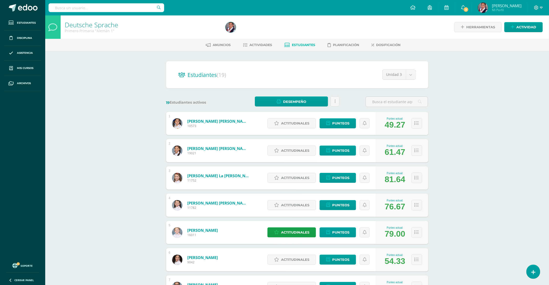
click at [76, 27] on link "Deutsche Sprache" at bounding box center [91, 24] width 53 height 9
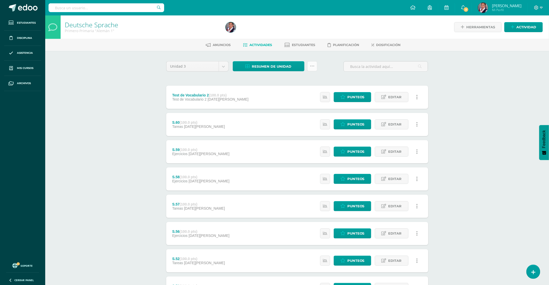
click at [313, 67] on icon at bounding box center [312, 66] width 4 height 4
click at [542, 84] on div "Deutsche Sprache Primero Primaria "Alemán 1" Herramientas Detalle de asistencia…" at bounding box center [297, 200] width 504 height 371
click at [314, 67] on icon at bounding box center [312, 66] width 4 height 4
click at [293, 84] on link "Subir actividades en masa" at bounding box center [299, 82] width 57 height 12
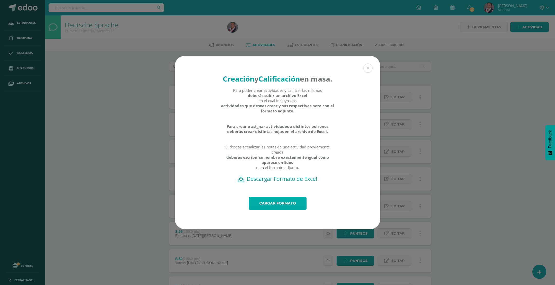
click at [282, 210] on link "Cargar formato" at bounding box center [278, 203] width 58 height 13
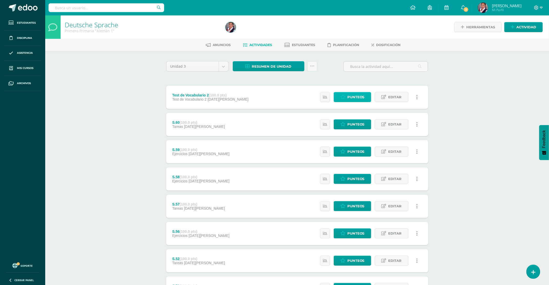
click at [353, 98] on span "Punteos" at bounding box center [355, 97] width 17 height 10
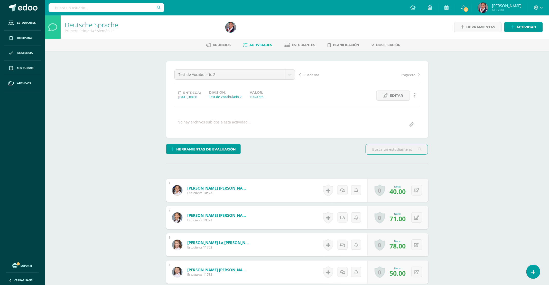
click at [59, 29] on div at bounding box center [52, 26] width 15 height 23
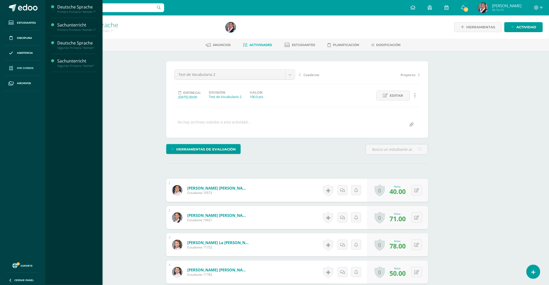
click at [22, 67] on span "Mis cursos" at bounding box center [25, 68] width 16 height 4
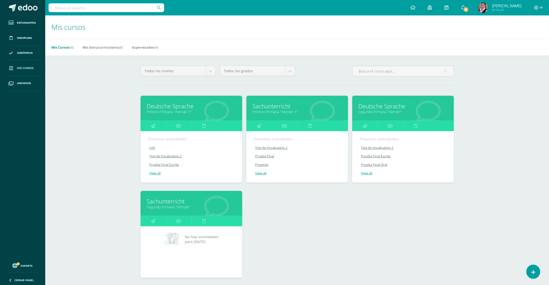
click at [283, 109] on link "Sachunterricht" at bounding box center [297, 106] width 89 height 8
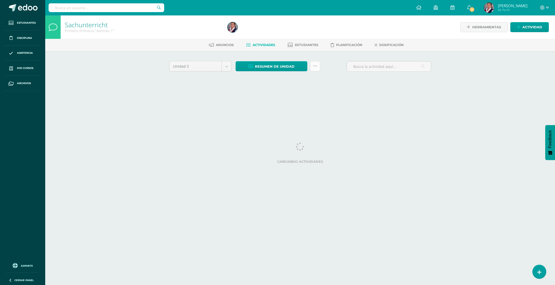
click at [314, 68] on link at bounding box center [315, 66] width 10 height 10
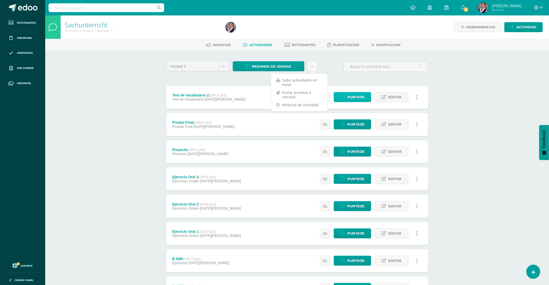
click at [350, 96] on span "Punteos" at bounding box center [355, 97] width 17 height 10
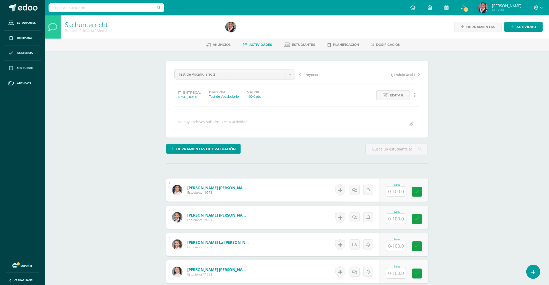
scroll to position [1, 0]
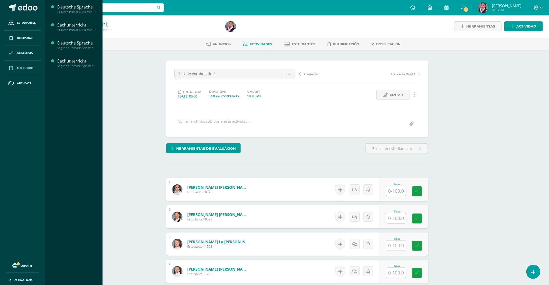
click at [30, 66] on link "Mis cursos" at bounding box center [22, 68] width 37 height 15
click at [68, 29] on div "Primero Primaria "Alemán 1"" at bounding box center [76, 30] width 39 height 4
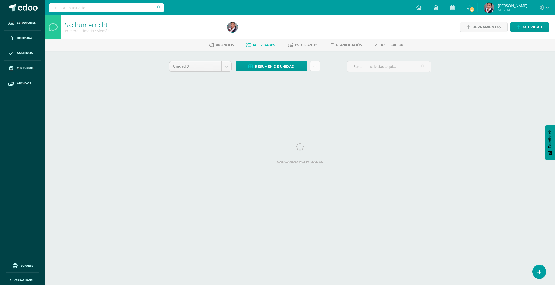
click at [317, 67] on link at bounding box center [315, 66] width 10 height 10
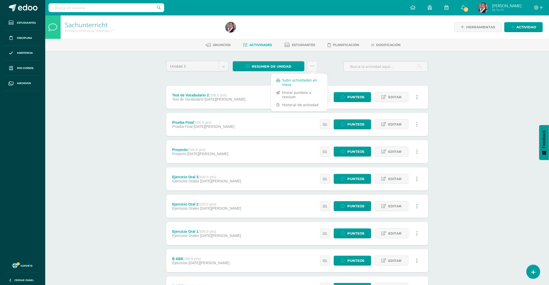
click at [295, 81] on link "Subir actividades en masa" at bounding box center [299, 82] width 57 height 12
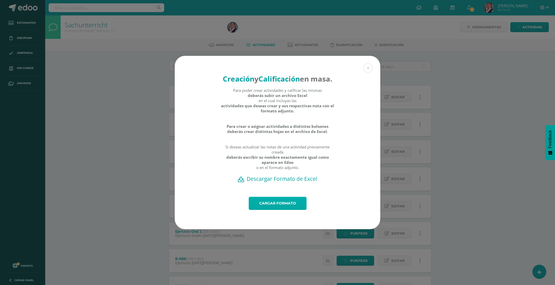
click at [267, 209] on link "Cargar formato" at bounding box center [278, 203] width 58 height 13
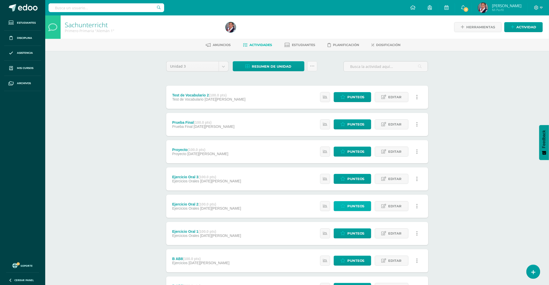
click at [354, 208] on span "Punteos" at bounding box center [355, 206] width 17 height 10
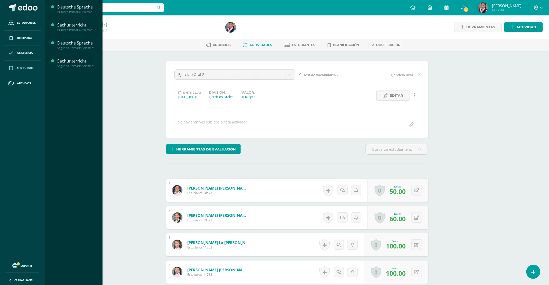
click at [28, 66] on span "Mis cursos" at bounding box center [25, 68] width 16 height 4
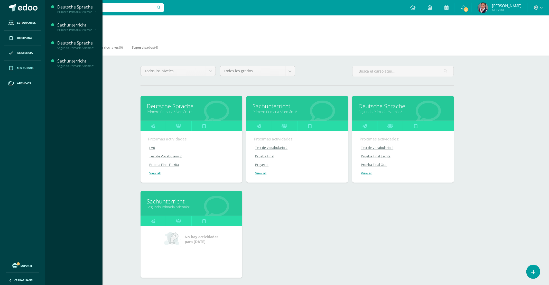
click at [363, 110] on link "Segundo Primaria "Alemán"" at bounding box center [403, 111] width 89 height 5
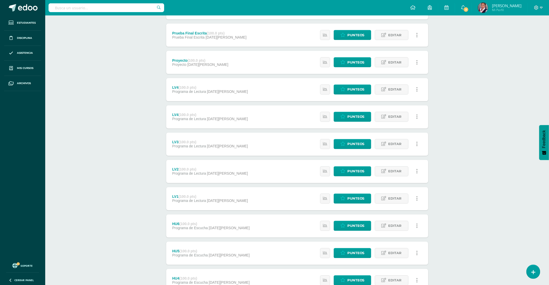
scroll to position [463, 0]
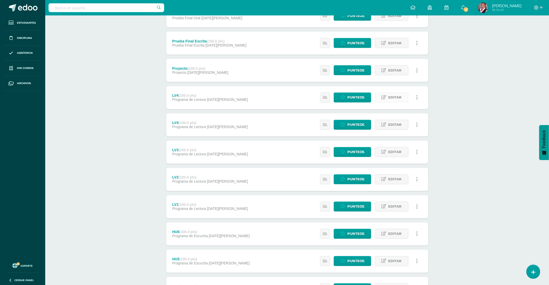
click at [399, 99] on span "Editar" at bounding box center [395, 98] width 13 height 10
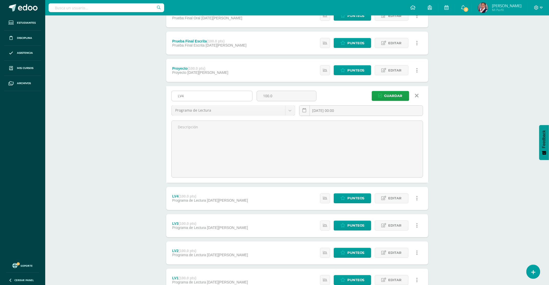
click at [207, 97] on input "LV4" at bounding box center [212, 96] width 81 height 10
type input "LV5"
click at [399, 94] on span "Guardar" at bounding box center [393, 96] width 18 height 10
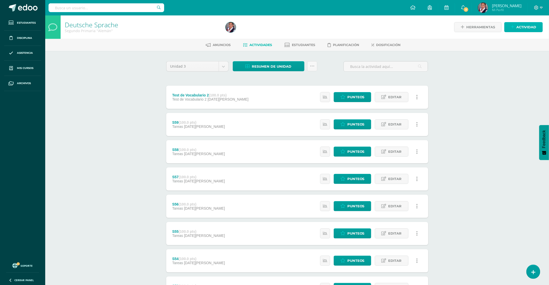
click at [512, 30] on link "Actividad" at bounding box center [523, 27] width 39 height 10
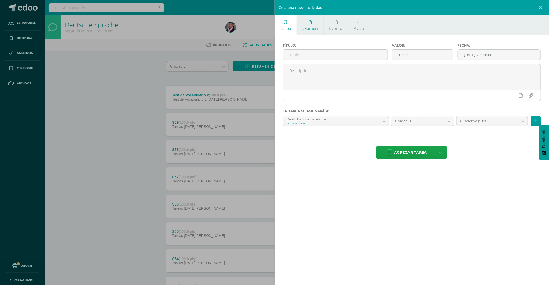
click at [308, 31] on link "Examen" at bounding box center [310, 25] width 26 height 20
click at [304, 55] on input "text" at bounding box center [335, 55] width 105 height 10
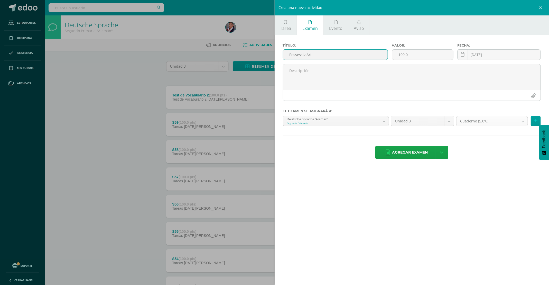
type input "Possessiv Art"
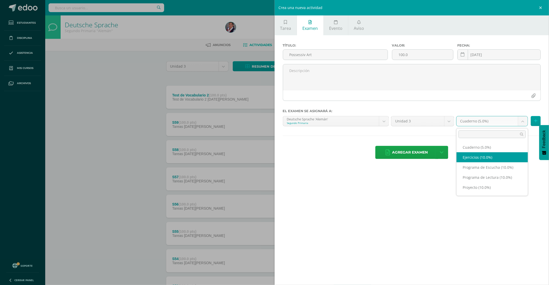
select select "228977"
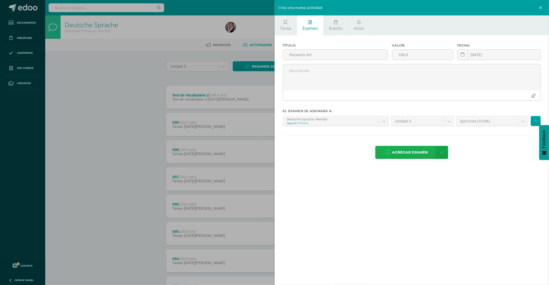
click at [410, 151] on span "Agregar examen" at bounding box center [410, 152] width 36 height 13
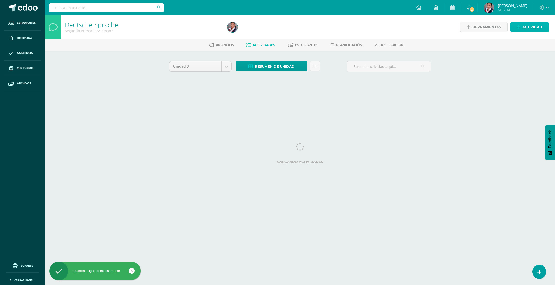
click at [522, 30] on span "Actividad" at bounding box center [532, 27] width 20 height 10
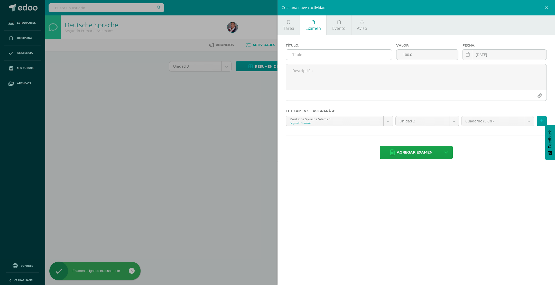
click at [332, 55] on input "text" at bounding box center [339, 55] width 106 height 10
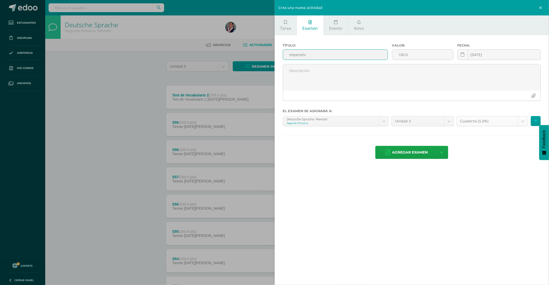
type input "Imperativ"
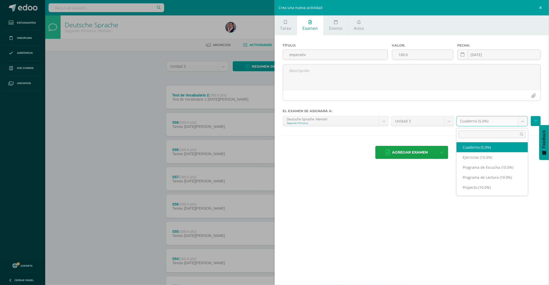
click at [523, 121] on body "Examen asignado exitosamente Estudiantes Disciplina Asistencia Mis cursos Archi…" at bounding box center [274, 193] width 549 height 386
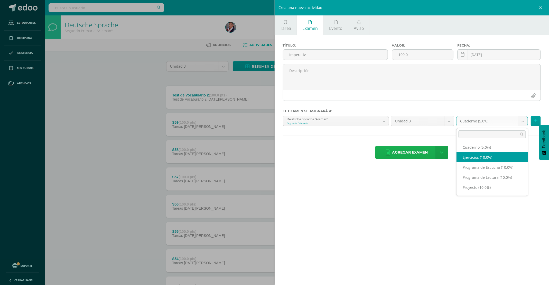
drag, startPoint x: 470, startPoint y: 157, endPoint x: 419, endPoint y: 156, distance: 51.9
select select "228977"
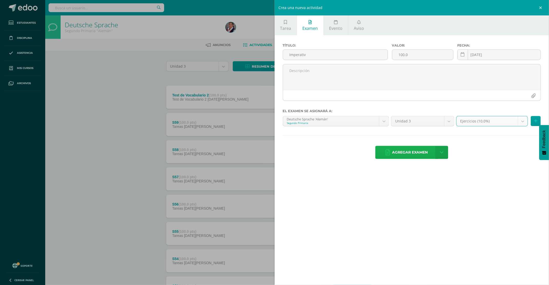
click at [408, 154] on span "Agregar examen" at bounding box center [410, 152] width 36 height 13
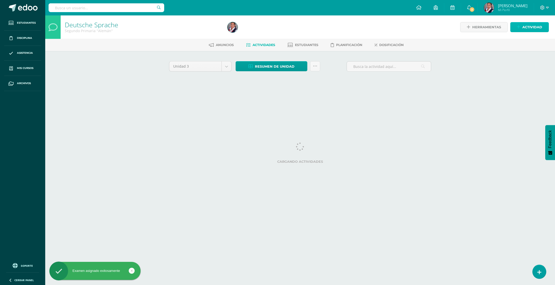
drag, startPoint x: 527, startPoint y: 28, endPoint x: 343, endPoint y: 65, distance: 188.5
click at [527, 28] on span "Actividad" at bounding box center [532, 27] width 20 height 10
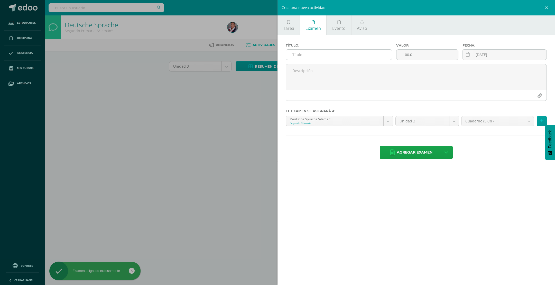
click at [317, 52] on input "text" at bounding box center [339, 55] width 106 height 10
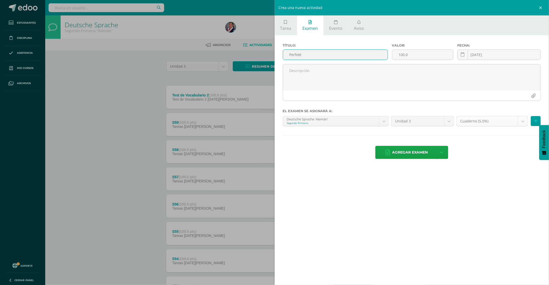
type input "Perfekt"
click at [521, 122] on body "Examen asignado exitosamente Estudiantes Disciplina Asistencia Mis cursos Archi…" at bounding box center [274, 193] width 549 height 386
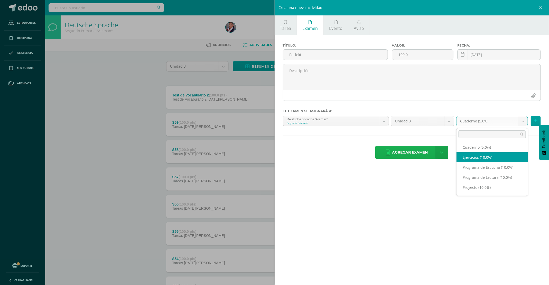
select select "228977"
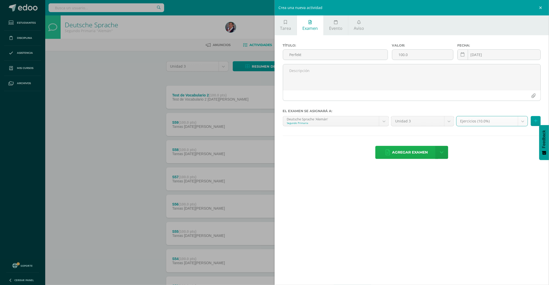
click at [409, 155] on span "Agregar examen" at bounding box center [410, 152] width 36 height 13
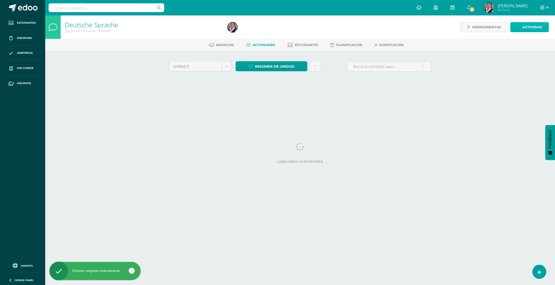
click at [529, 30] on span "Actividad" at bounding box center [532, 27] width 20 height 10
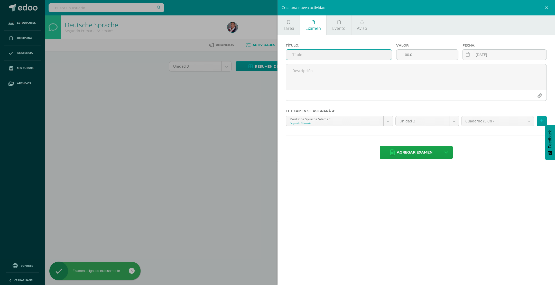
click at [314, 53] on input "text" at bounding box center [339, 55] width 106 height 10
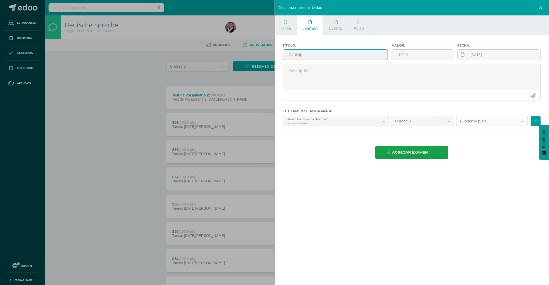
type input "Partizip II"
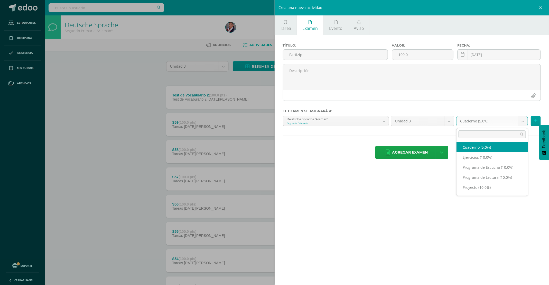
click at [524, 122] on body "Examen asignado exitosamente Estudiantes Disciplina Asistencia Mis cursos Archi…" at bounding box center [274, 193] width 549 height 386
select select "228977"
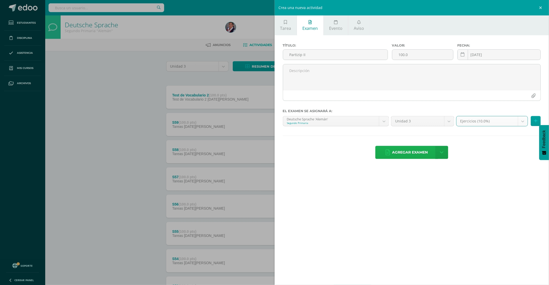
click at [406, 157] on span "Agregar examen" at bounding box center [410, 152] width 36 height 13
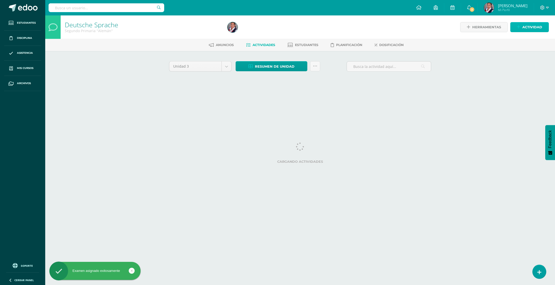
click at [522, 28] on span "Actividad" at bounding box center [532, 27] width 20 height 10
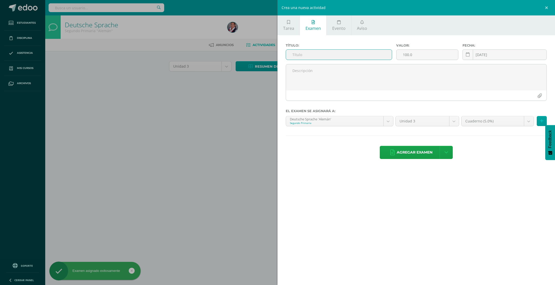
click at [299, 57] on input "text" at bounding box center [339, 55] width 106 height 10
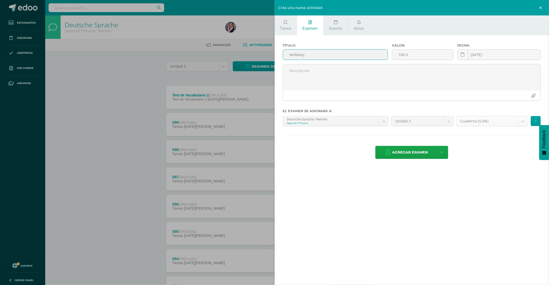
type input "Verbkonj"
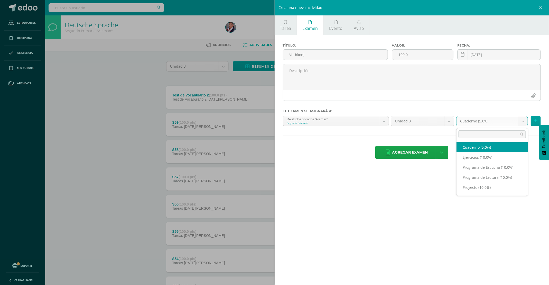
click at [526, 122] on body "Examen asignado exitosamente Estudiantes Disciplina Asistencia Mis cursos Archi…" at bounding box center [274, 193] width 549 height 386
select select "228977"
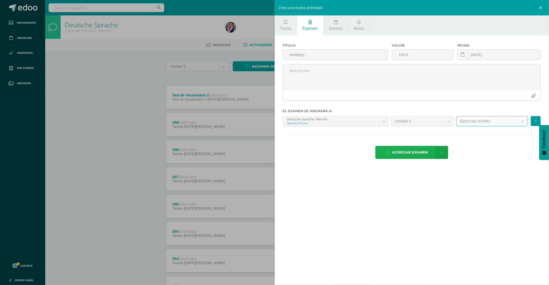
click at [404, 155] on span "Agregar examen" at bounding box center [410, 152] width 36 height 13
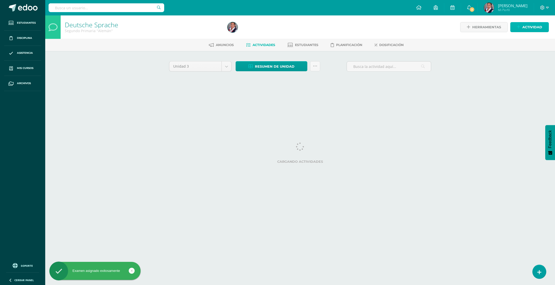
drag, startPoint x: 525, startPoint y: 29, endPoint x: 495, endPoint y: 49, distance: 35.9
click at [525, 30] on span "Actividad" at bounding box center [532, 27] width 20 height 10
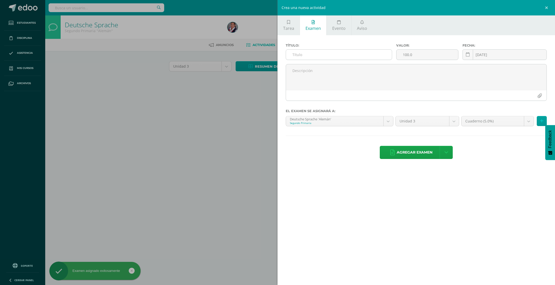
click at [337, 53] on input "text" at bounding box center [339, 55] width 106 height 10
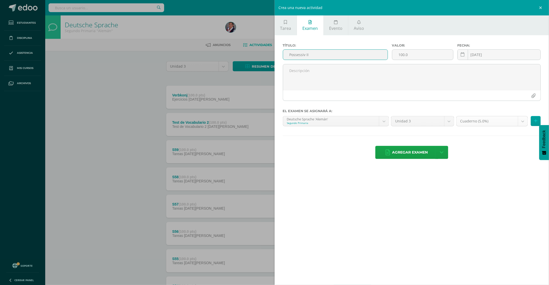
type input "Possessiv II"
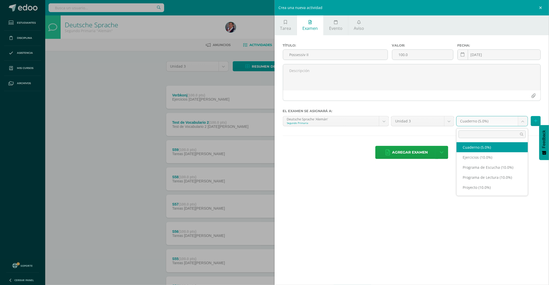
click at [521, 125] on body "Examen asignado exitosamente Estudiantes Disciplina Asistencia Mis cursos Archi…" at bounding box center [274, 193] width 549 height 386
select select "228977"
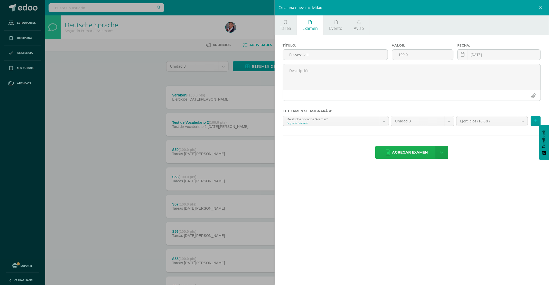
click at [412, 154] on span "Agregar examen" at bounding box center [410, 152] width 36 height 13
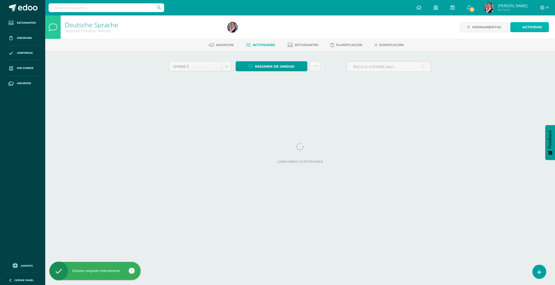
click at [528, 26] on span "Actividad" at bounding box center [532, 27] width 20 height 10
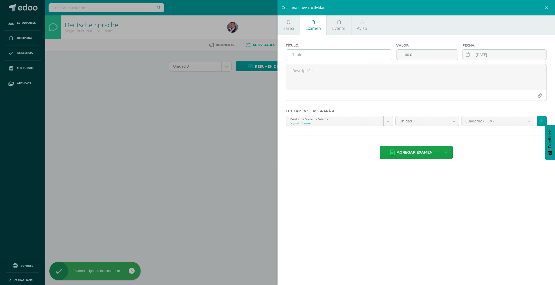
click at [328, 57] on input "text" at bounding box center [339, 55] width 106 height 10
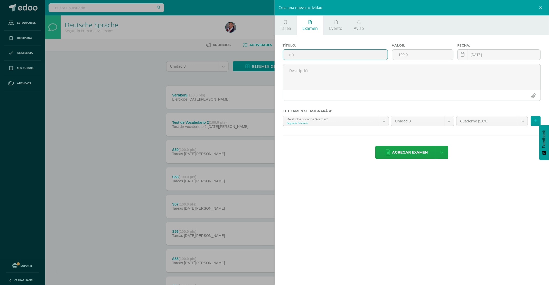
type input "d"
type input "Verb dürfen"
click at [520, 121] on body "Examen asignado exitosamente Estudiantes Disciplina Asistencia Mis cursos Archi…" at bounding box center [274, 193] width 549 height 386
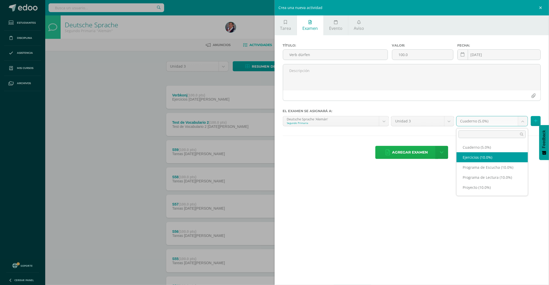
drag, startPoint x: 483, startPoint y: 159, endPoint x: 433, endPoint y: 159, distance: 49.8
select select "228977"
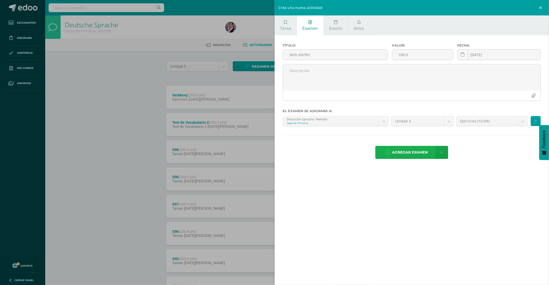
click at [405, 153] on span "Agregar examen" at bounding box center [410, 152] width 36 height 13
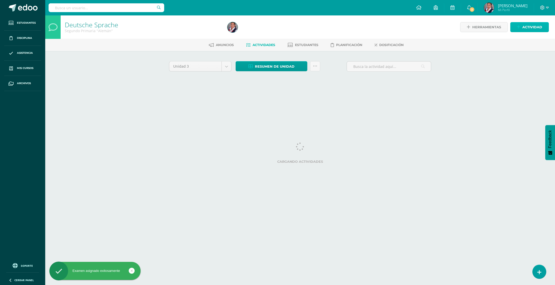
click at [520, 28] on icon at bounding box center [518, 27] width 3 height 4
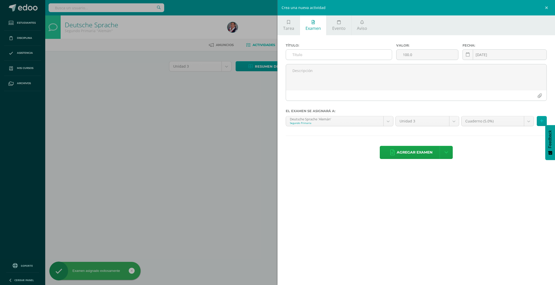
click at [352, 55] on input "text" at bounding box center [339, 55] width 106 height 10
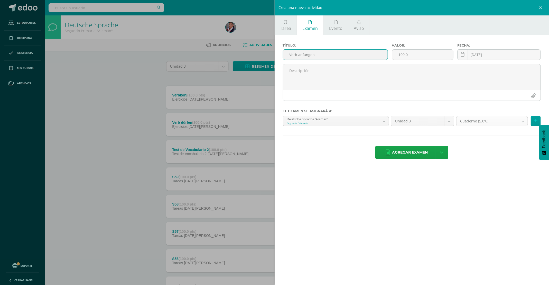
type input "Verb anfangen"
click at [522, 120] on body "Examen asignado exitosamente Estudiantes Disciplina Asistencia Mis cursos Archi…" at bounding box center [274, 193] width 549 height 386
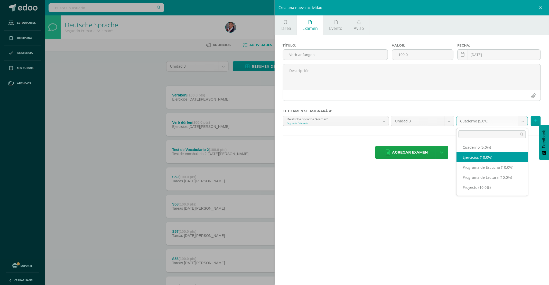
select select "228977"
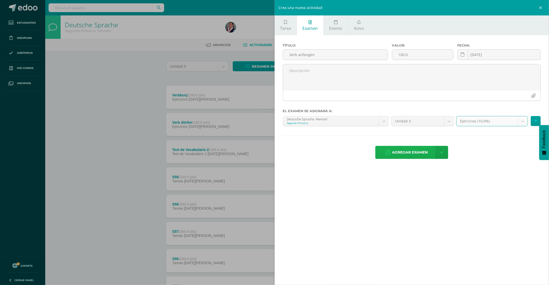
click at [413, 153] on span "Agregar examen" at bounding box center [410, 152] width 36 height 13
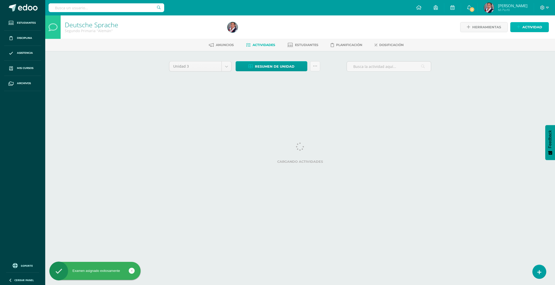
click at [523, 29] on span "Actividad" at bounding box center [532, 27] width 20 height 10
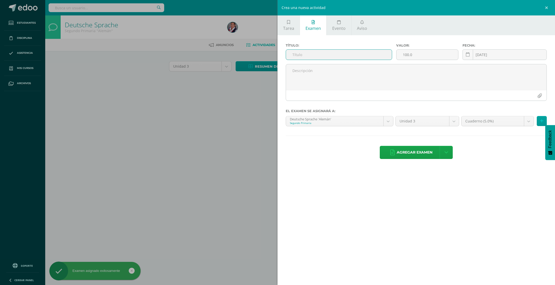
click at [336, 57] on input "text" at bounding box center [339, 55] width 106 height 10
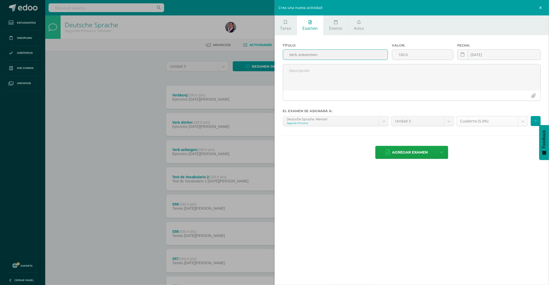
type input "Verb ankommen"
click at [522, 122] on body "Examen asignado exitosamente Estudiantes Disciplina Asistencia Mis cursos Archi…" at bounding box center [274, 193] width 549 height 386
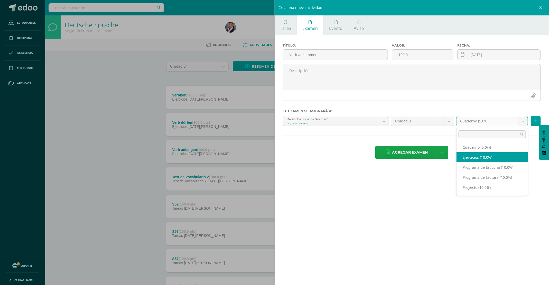
select select "228977"
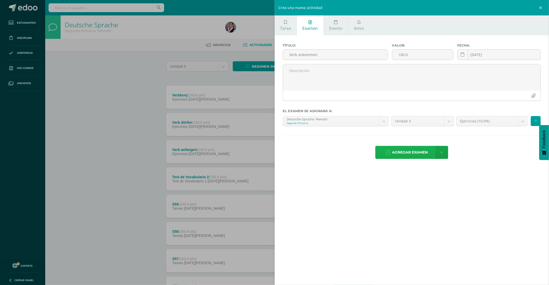
click at [423, 151] on span "Agregar examen" at bounding box center [410, 152] width 36 height 13
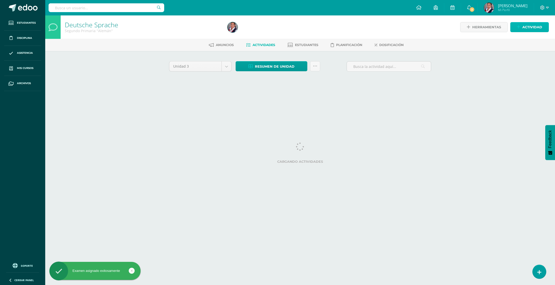
click at [521, 26] on link "Actividad" at bounding box center [529, 27] width 39 height 10
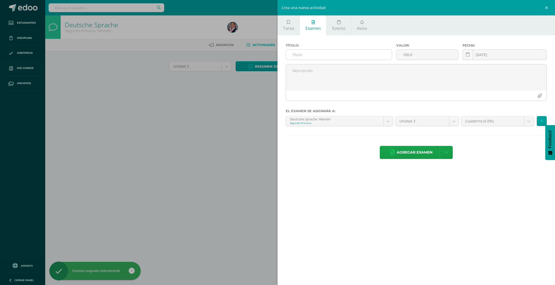
click at [317, 53] on input "text" at bounding box center [339, 55] width 106 height 10
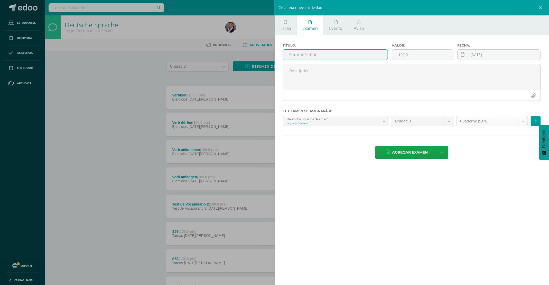
type input "Struktur Perfekt"
click at [521, 121] on body "Examen asignado exitosamente Estudiantes Disciplina Asistencia Mis cursos Archi…" at bounding box center [274, 193] width 549 height 386
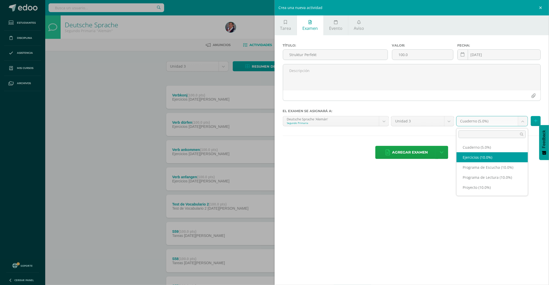
select select "228977"
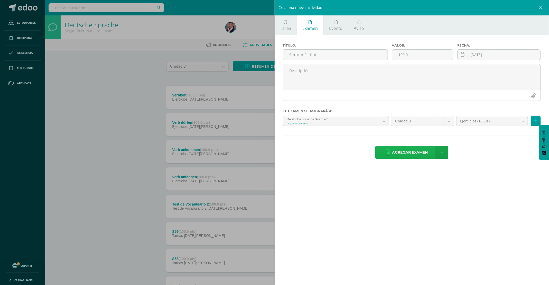
click at [413, 151] on span "Agregar examen" at bounding box center [410, 152] width 36 height 13
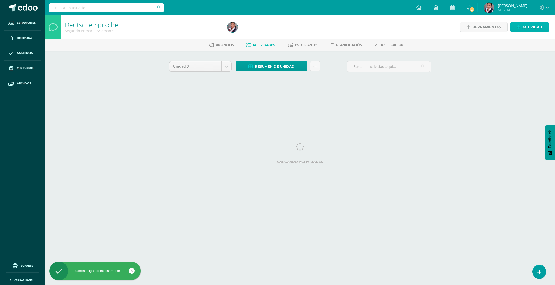
drag, startPoint x: 538, startPoint y: 25, endPoint x: 516, endPoint y: 30, distance: 22.1
click at [537, 25] on span "Actividad" at bounding box center [532, 27] width 20 height 10
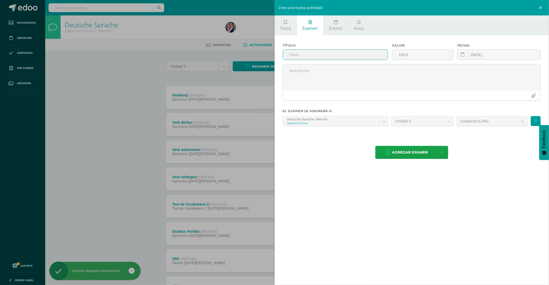
click at [325, 54] on input "text" at bounding box center [335, 55] width 105 height 10
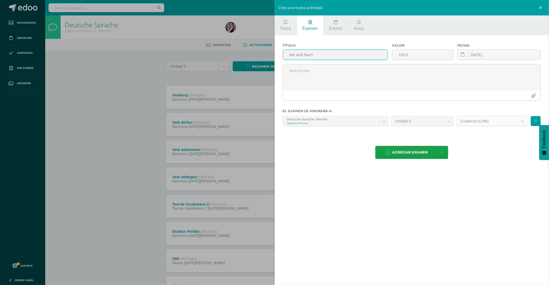
type input "Vor und Nach"
click at [521, 120] on body "Examen asignado exitosamente Estudiantes Disciplina Asistencia Mis cursos Archi…" at bounding box center [274, 193] width 549 height 386
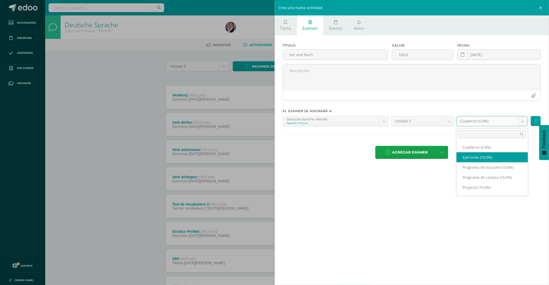
select select "228977"
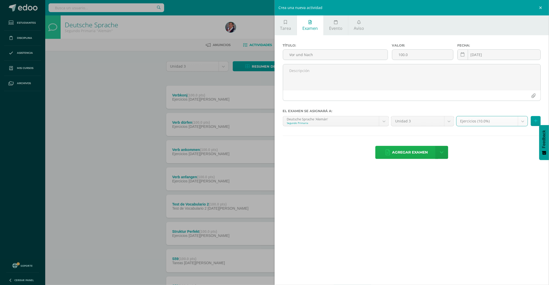
click at [422, 149] on span "Agregar examen" at bounding box center [410, 152] width 36 height 13
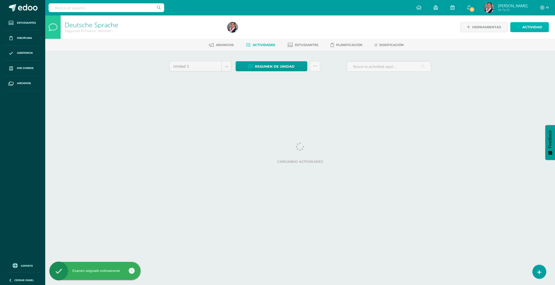
click at [524, 28] on span "Actividad" at bounding box center [532, 27] width 20 height 10
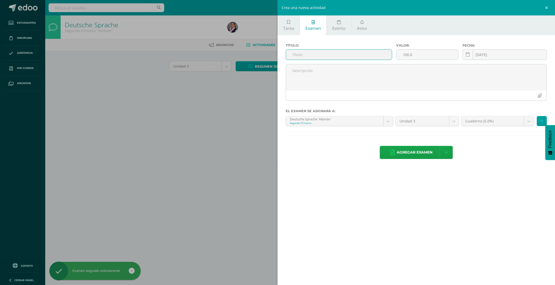
click at [346, 57] on input "text" at bounding box center [339, 55] width 106 height 10
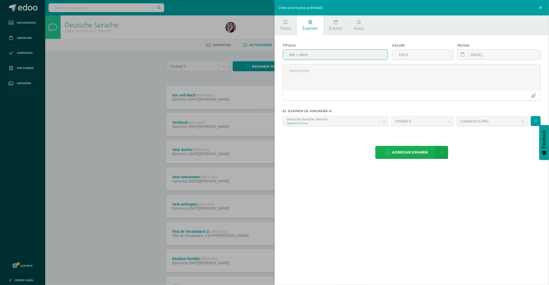
type input "Mit + Dativ"
click at [410, 157] on span "Agregar examen" at bounding box center [410, 152] width 36 height 13
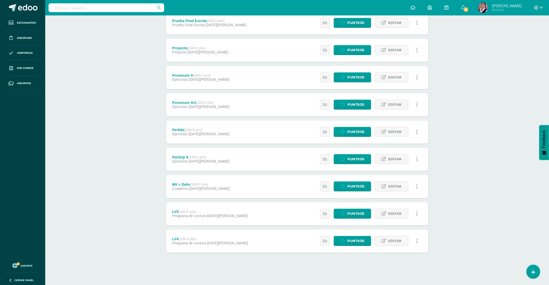
scroll to position [647, 0]
click at [393, 187] on span "Editar" at bounding box center [395, 186] width 13 height 10
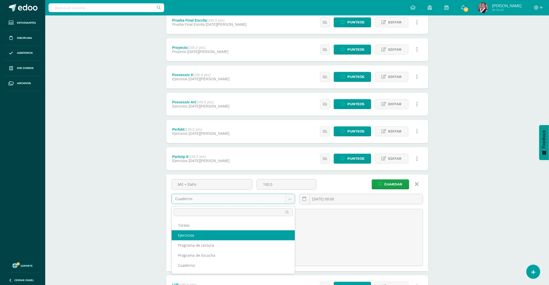
select select "228977"
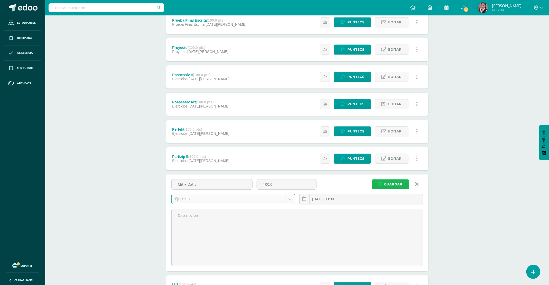
click at [390, 187] on span "Guardar" at bounding box center [393, 184] width 18 height 10
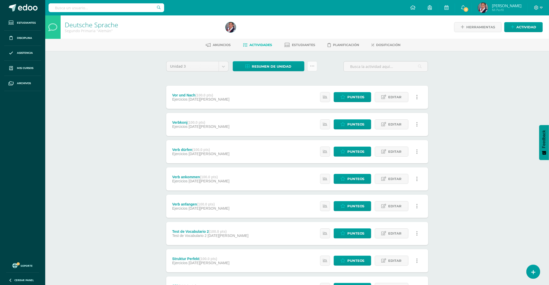
click at [314, 66] on icon at bounding box center [312, 66] width 4 height 4
click at [307, 80] on link "Subir actividades en masa" at bounding box center [299, 82] width 57 height 12
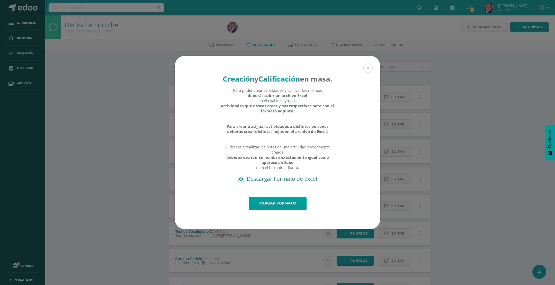
click at [292, 182] on h2 "Descargar Formato de Excel" at bounding box center [278, 178] width 188 height 7
